Goal: Navigation & Orientation: Find specific page/section

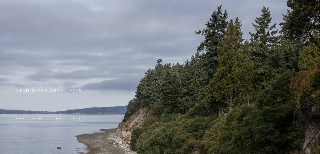
click at [21, 121] on span "work" at bounding box center [20, 118] width 9 height 4
click at [37, 120] on span "about" at bounding box center [38, 118] width 10 height 4
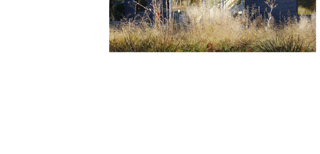
scroll to position [451, 0]
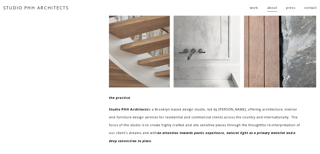
click at [310, 8] on link "contact" at bounding box center [310, 8] width 12 height 9
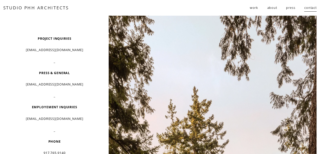
click at [290, 9] on link "press" at bounding box center [290, 8] width 9 height 9
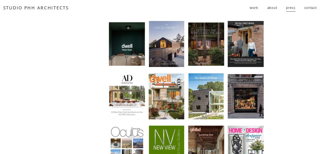
scroll to position [14, 0]
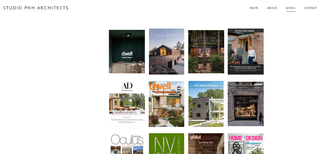
click at [269, 7] on link "about" at bounding box center [272, 8] width 10 height 9
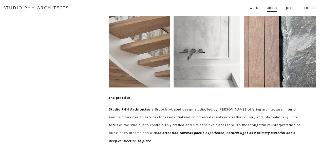
click at [253, 8] on span "work" at bounding box center [254, 8] width 9 height 8
click at [0, 0] on span "residential" at bounding box center [0, 0] width 0 height 0
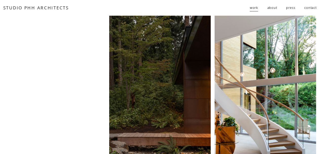
click at [114, 98] on div at bounding box center [160, 91] width 102 height 150
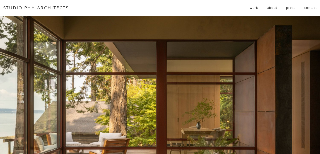
click at [140, 15] on div "Skip to Content STUDIO PHH ARCHITECTS work residential" at bounding box center [160, 7] width 320 height 15
click at [310, 9] on link "contact" at bounding box center [310, 8] width 12 height 9
